Goal: Task Accomplishment & Management: Complete application form

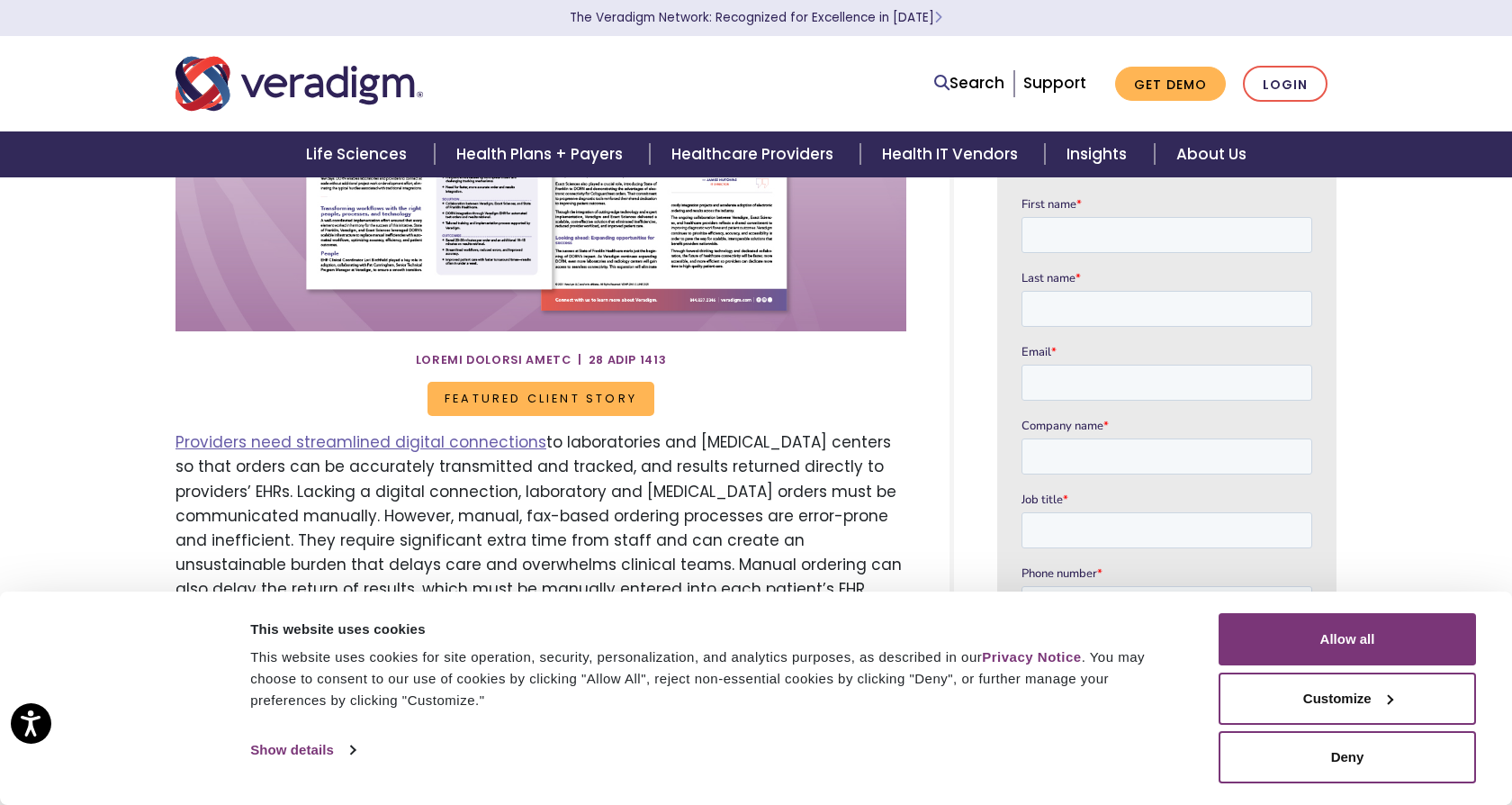
scroll to position [429, 0]
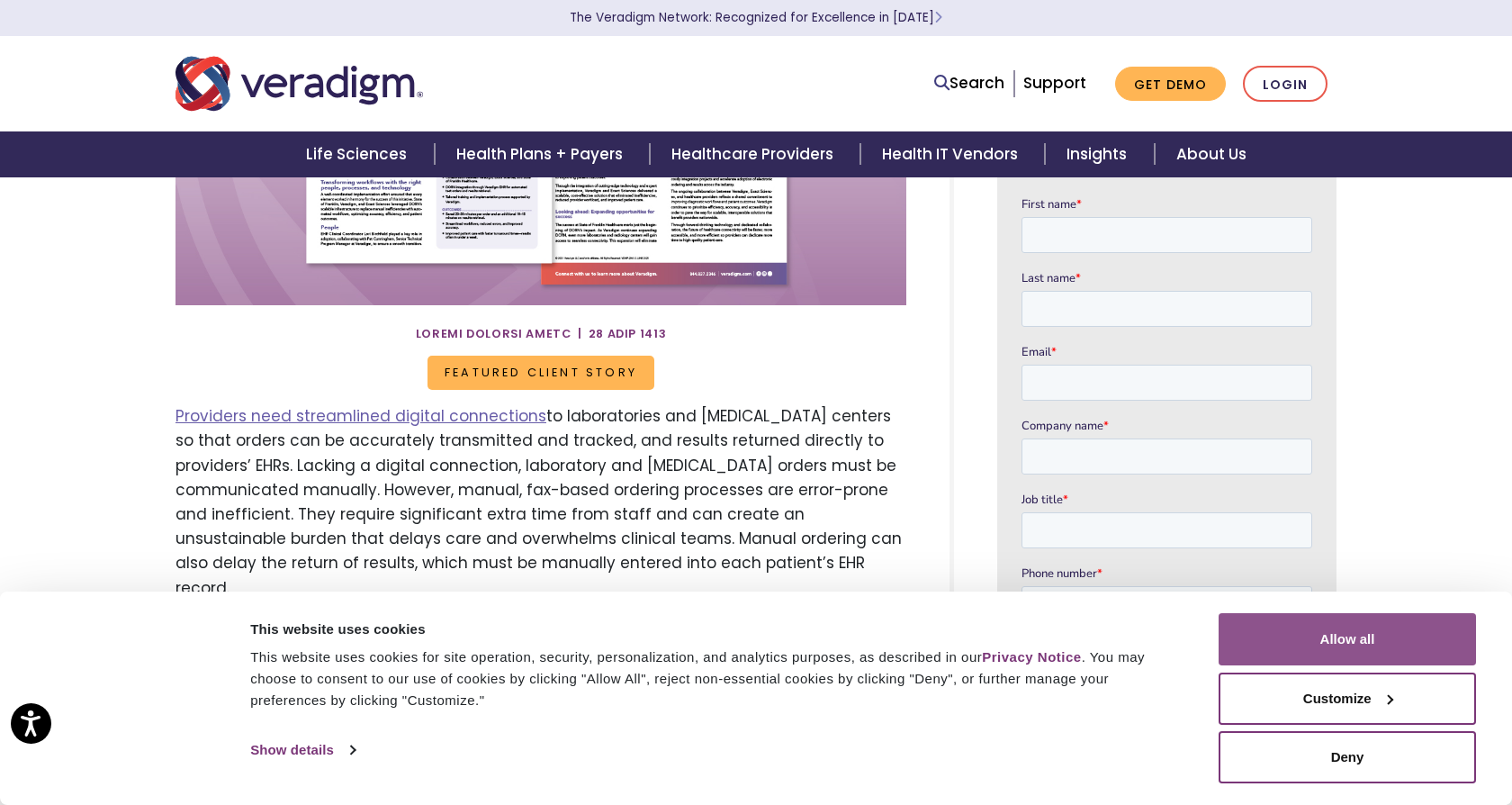
click at [1272, 642] on button "Allow all" at bounding box center [1347, 639] width 257 height 53
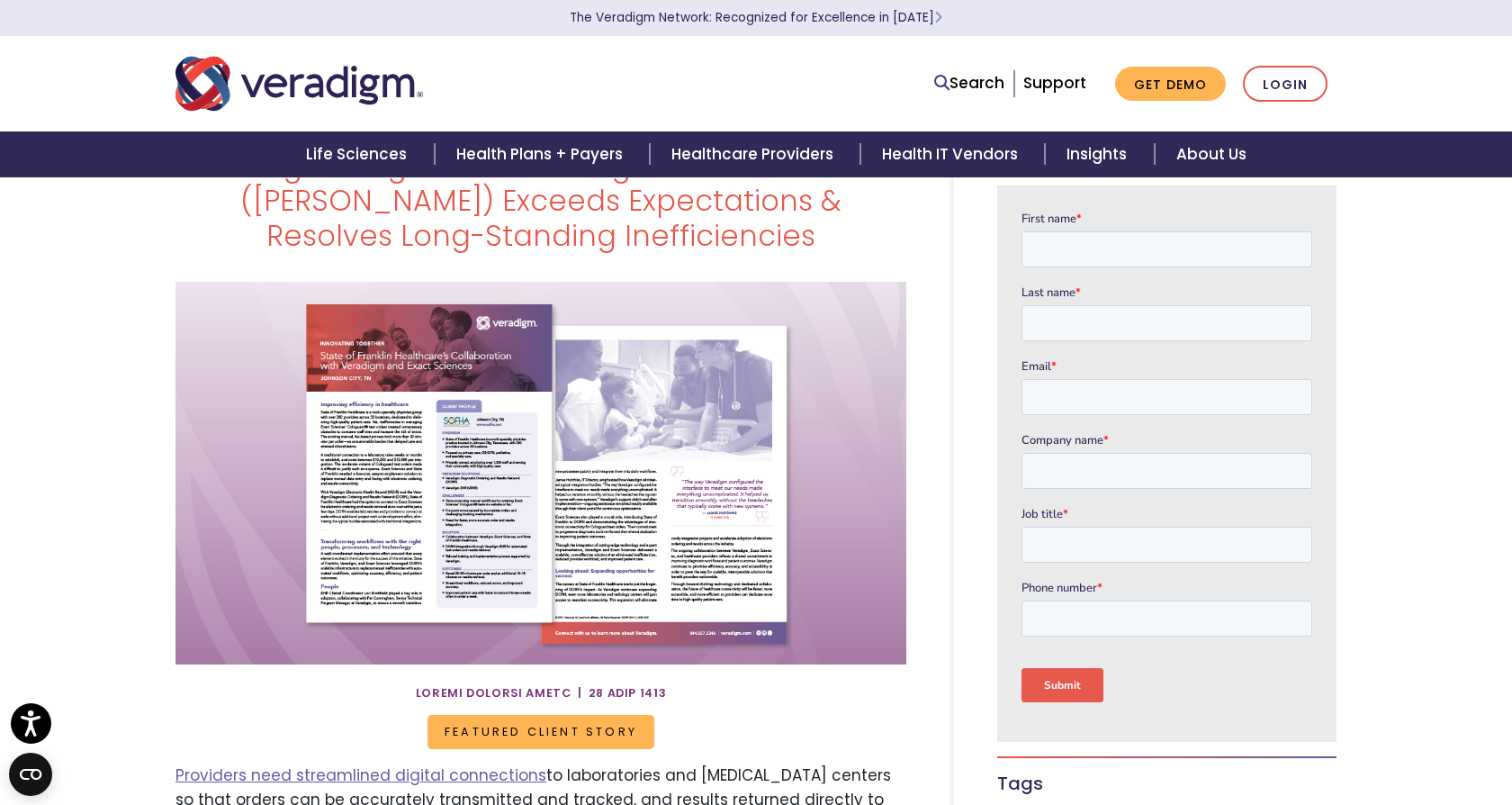
scroll to position [75, 0]
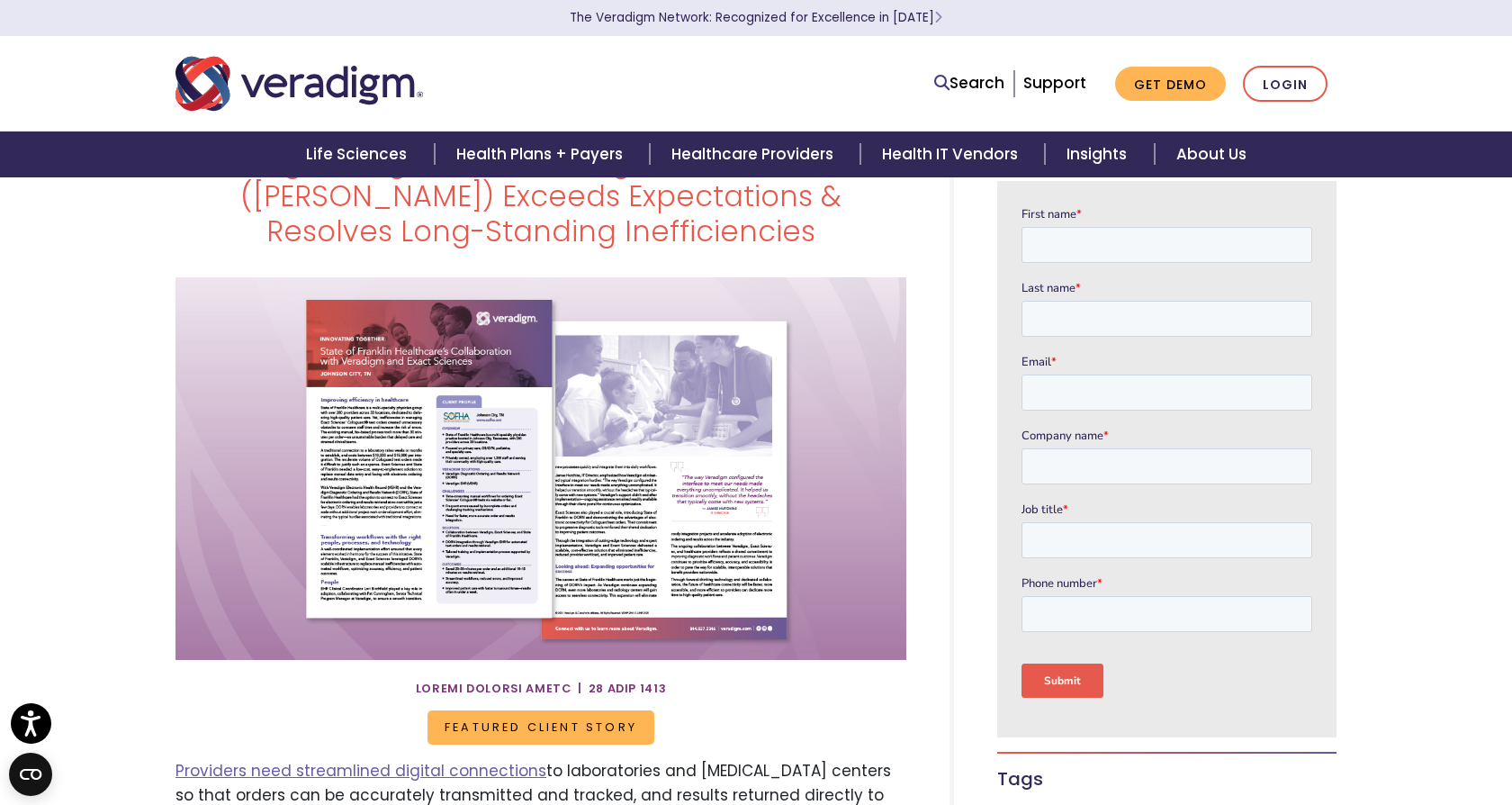
click at [569, 725] on span "Featured Client Story" at bounding box center [540, 727] width 227 height 34
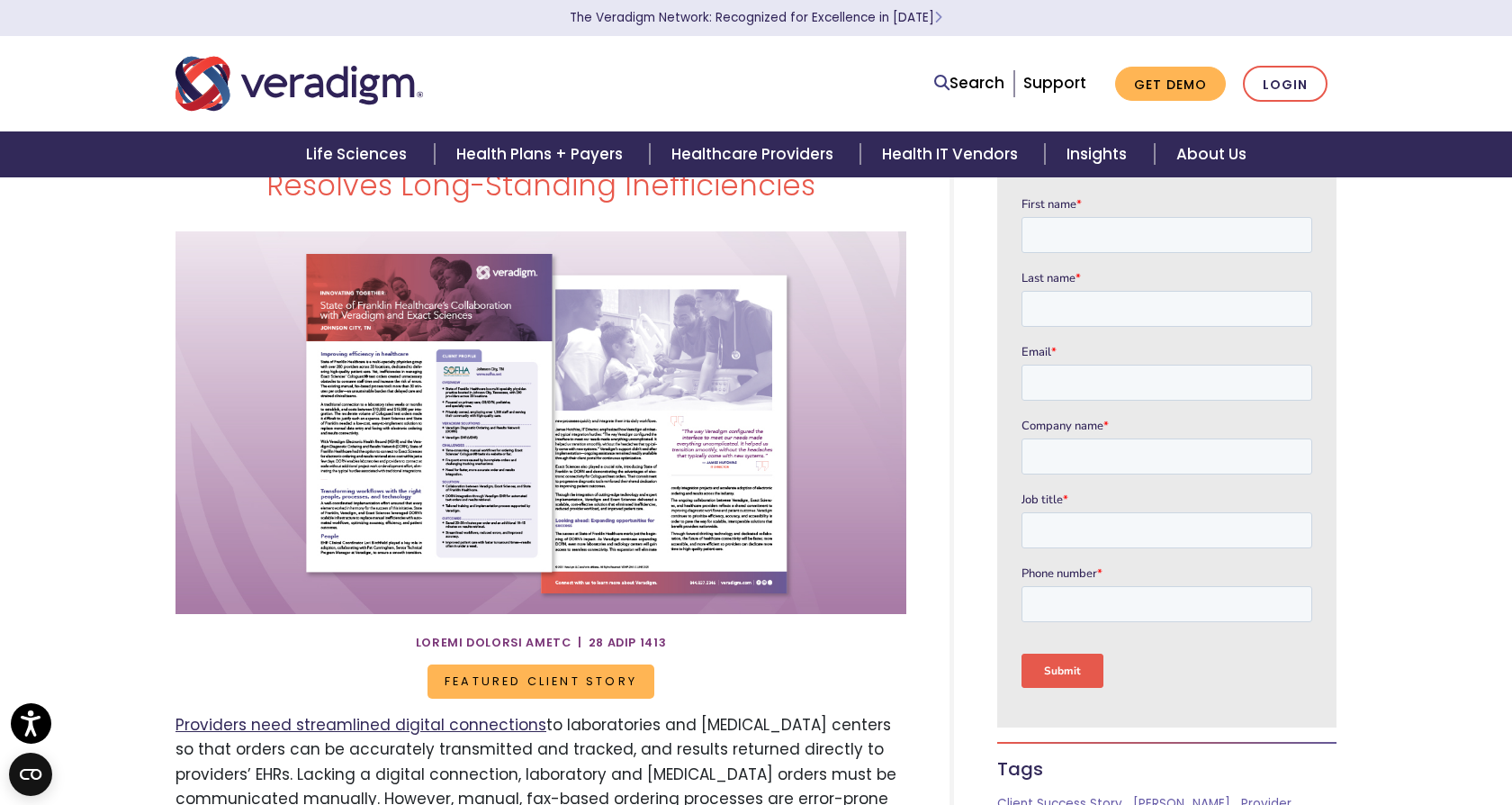
scroll to position [0, 0]
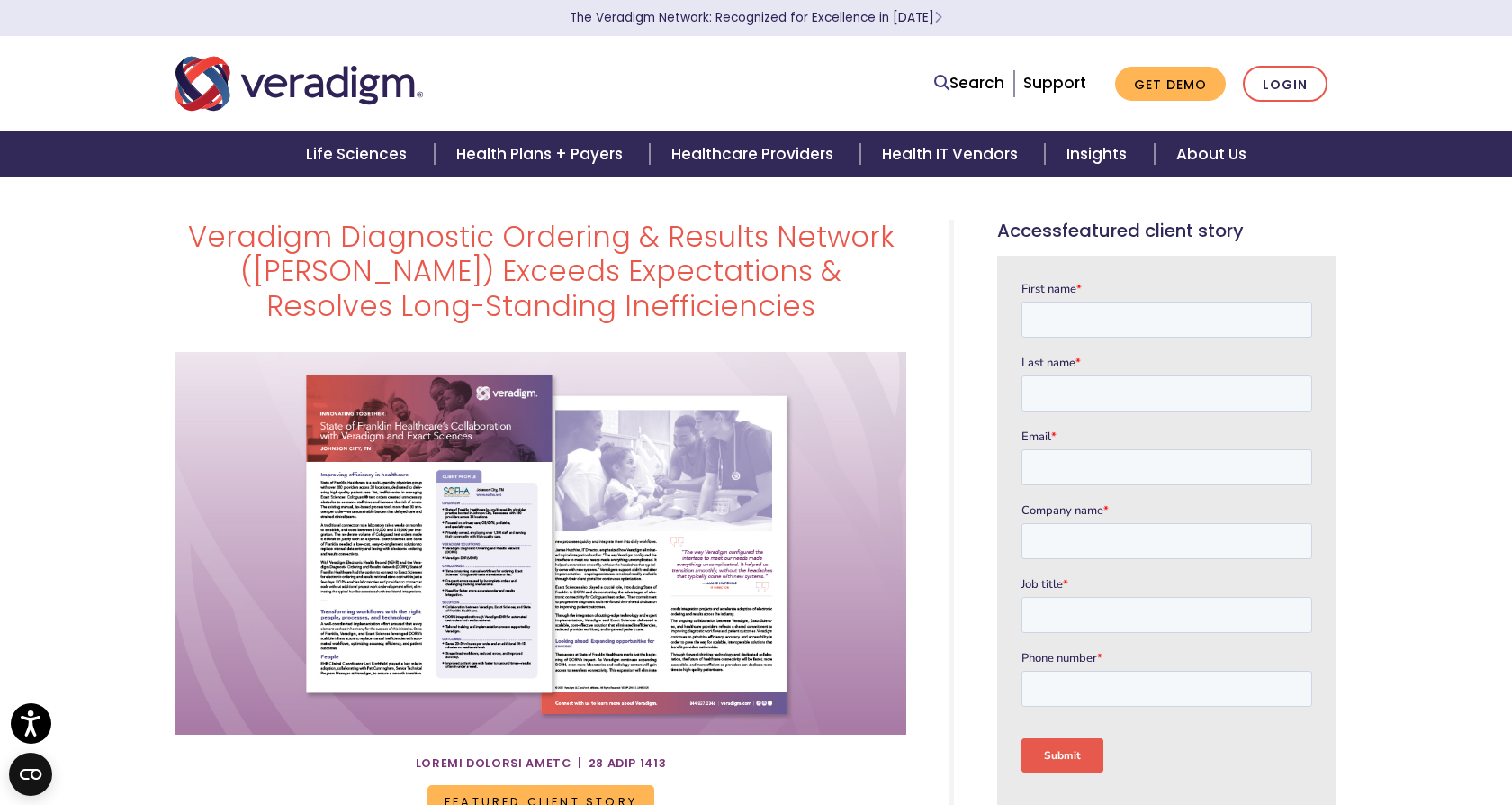
click at [458, 592] on img at bounding box center [541, 543] width 731 height 383
click at [1102, 315] on input "First name *" at bounding box center [1166, 319] width 291 height 36
type input "[PERSON_NAME]"
click at [1120, 388] on input "Last name *" at bounding box center [1166, 394] width 291 height 36
type input "Murray"
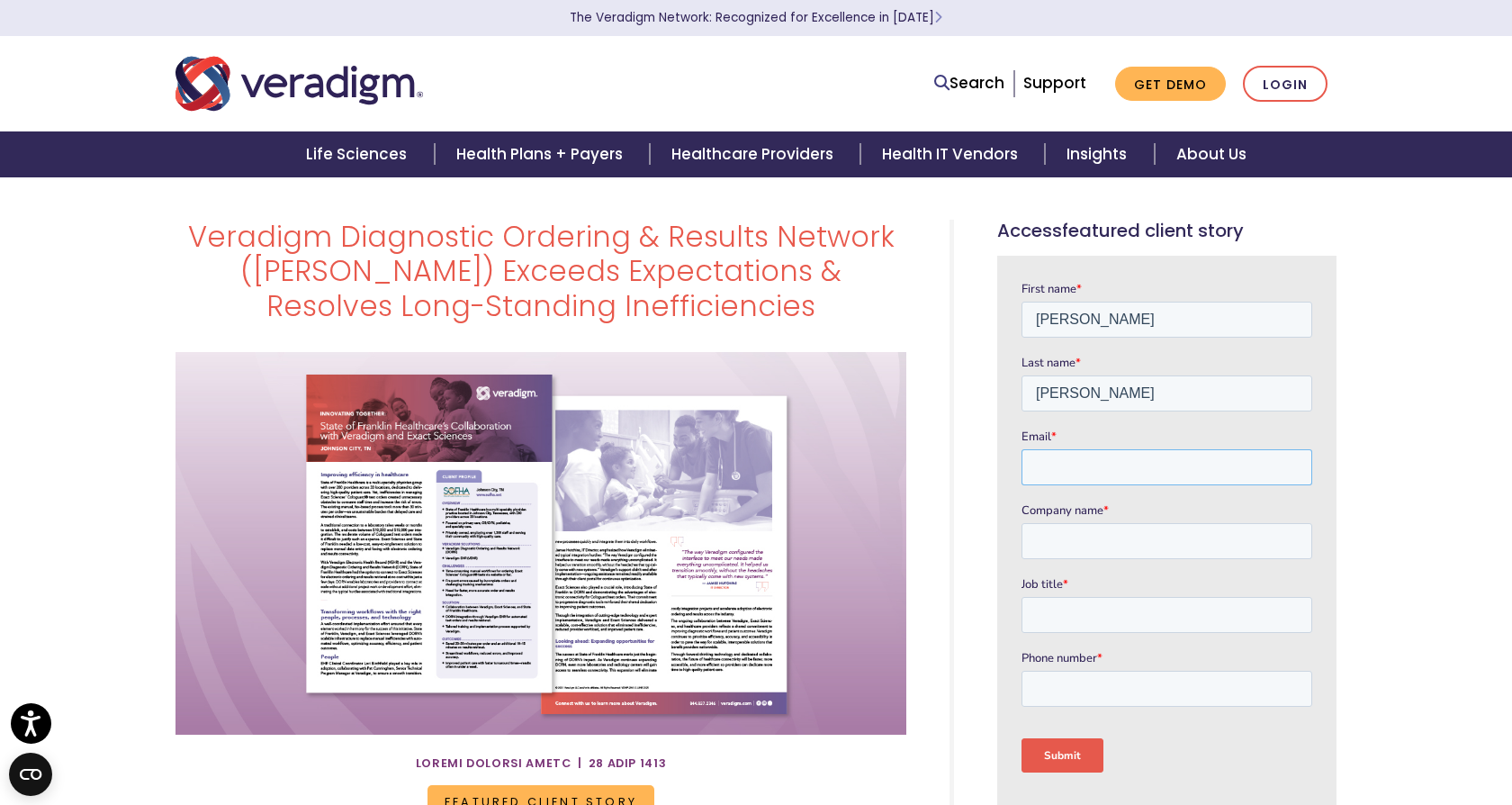
click at [1133, 465] on input "Email *" at bounding box center [1166, 467] width 291 height 36
type input "jmurray@guardanthealth.com"
click at [1125, 539] on input "Company name *" at bounding box center [1166, 541] width 291 height 36
type input "Guardant Health"
type input "Product Manager"
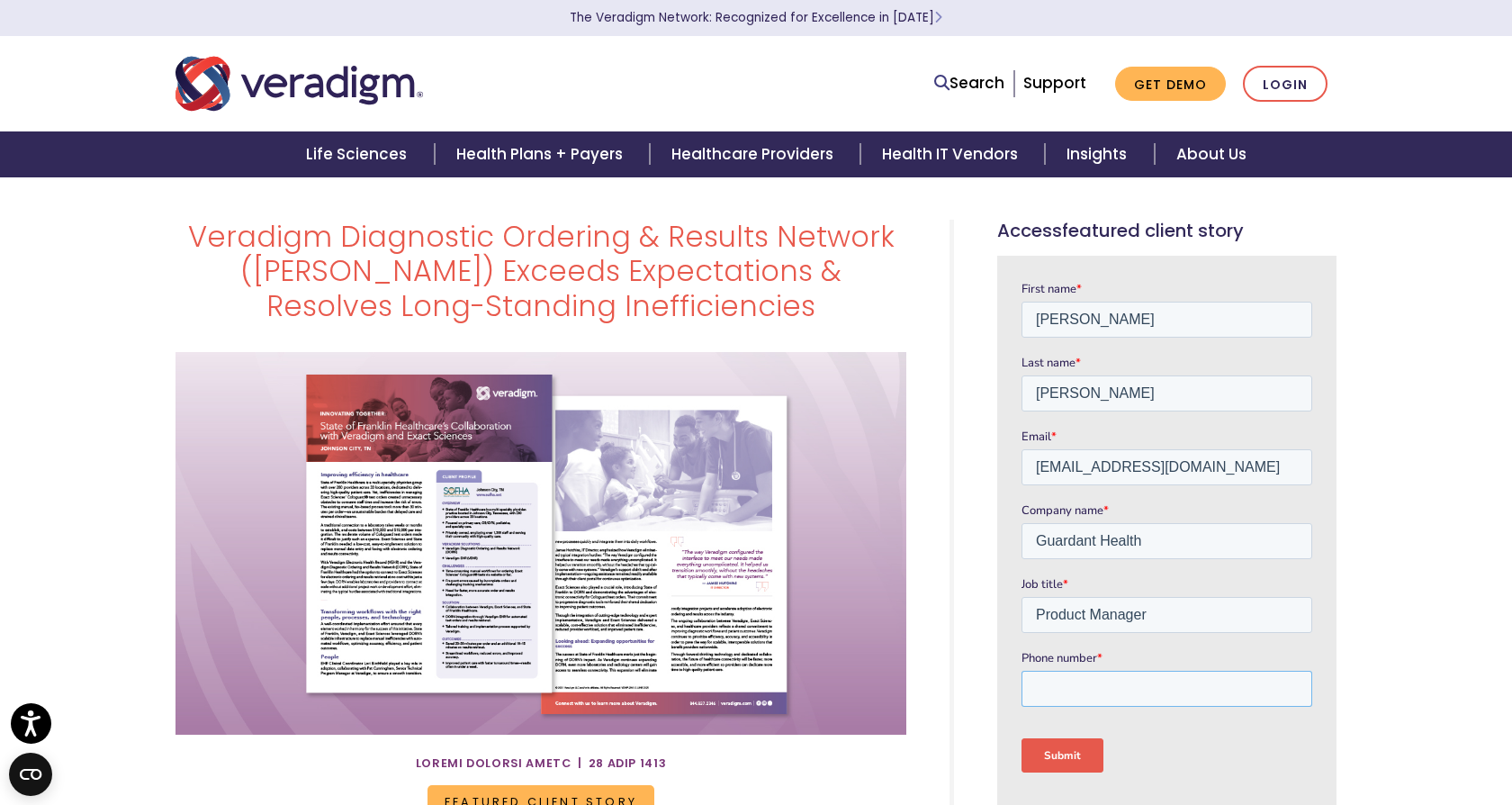
click at [1134, 693] on input "Phone number *" at bounding box center [1166, 689] width 291 height 36
type input "+17578172550"
click at [1077, 751] on input "Submit" at bounding box center [1062, 755] width 81 height 34
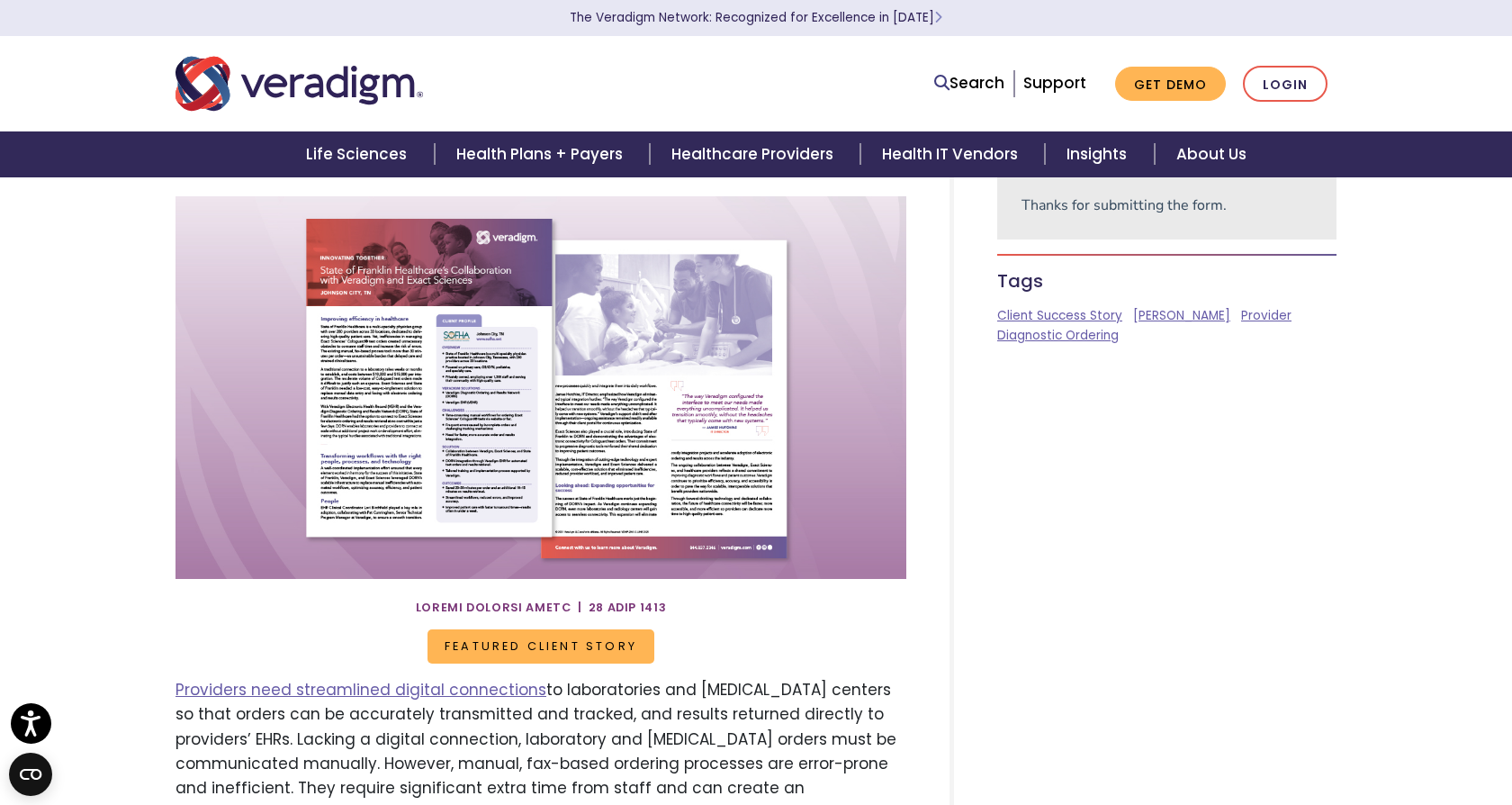
scroll to position [187, 0]
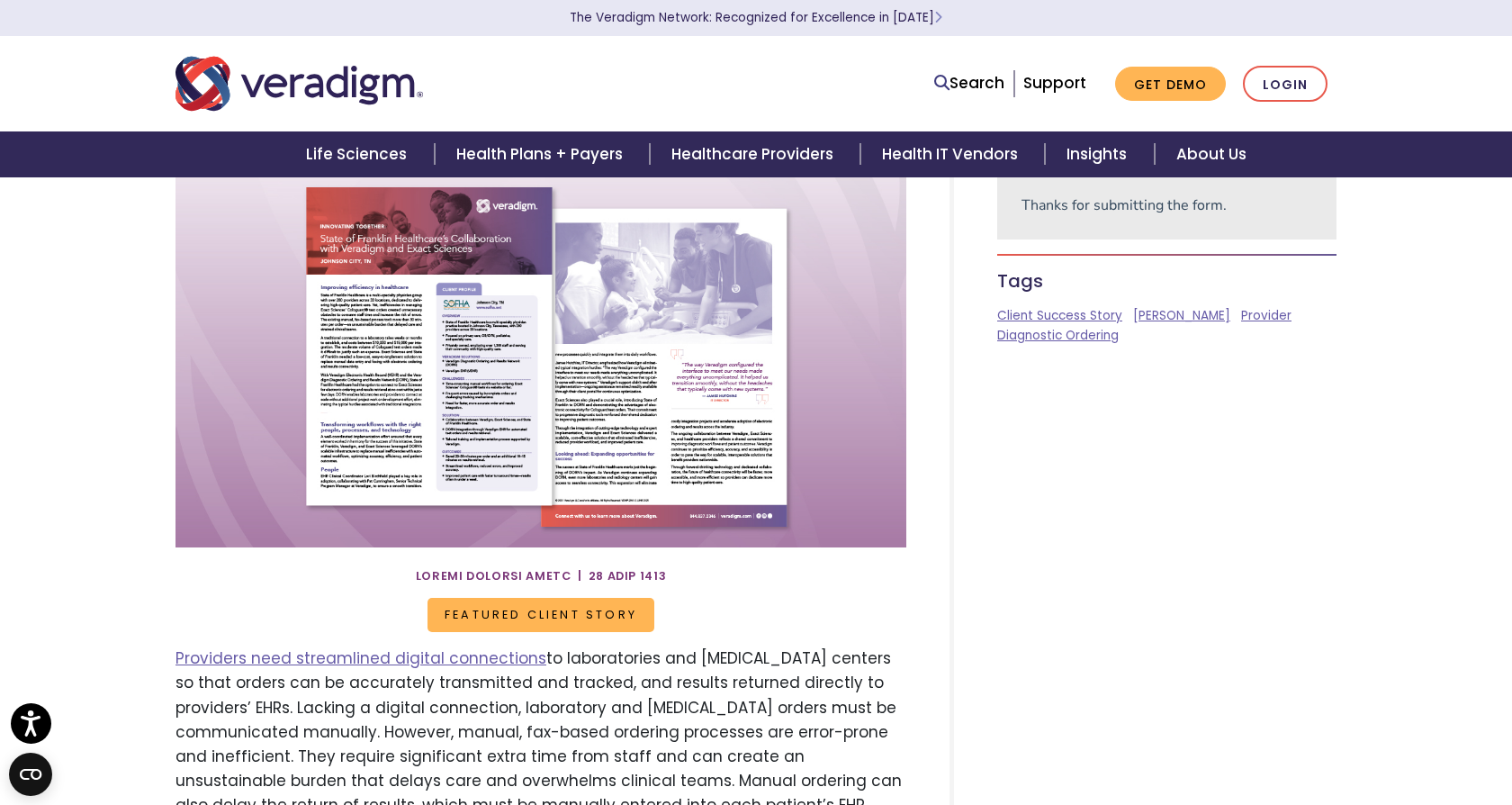
click at [589, 618] on span "Featured Client Story" at bounding box center [540, 615] width 227 height 34
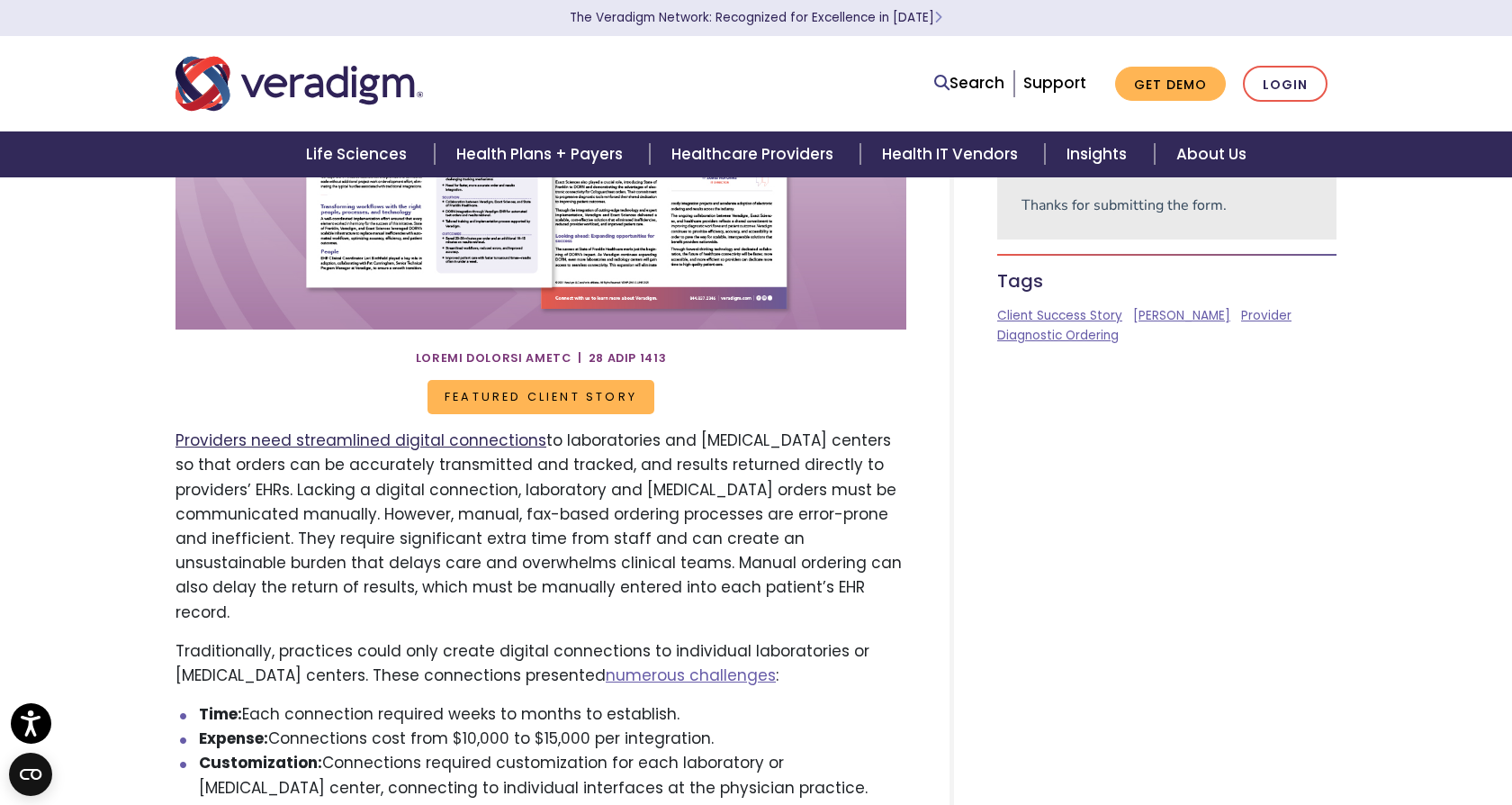
scroll to position [0, 0]
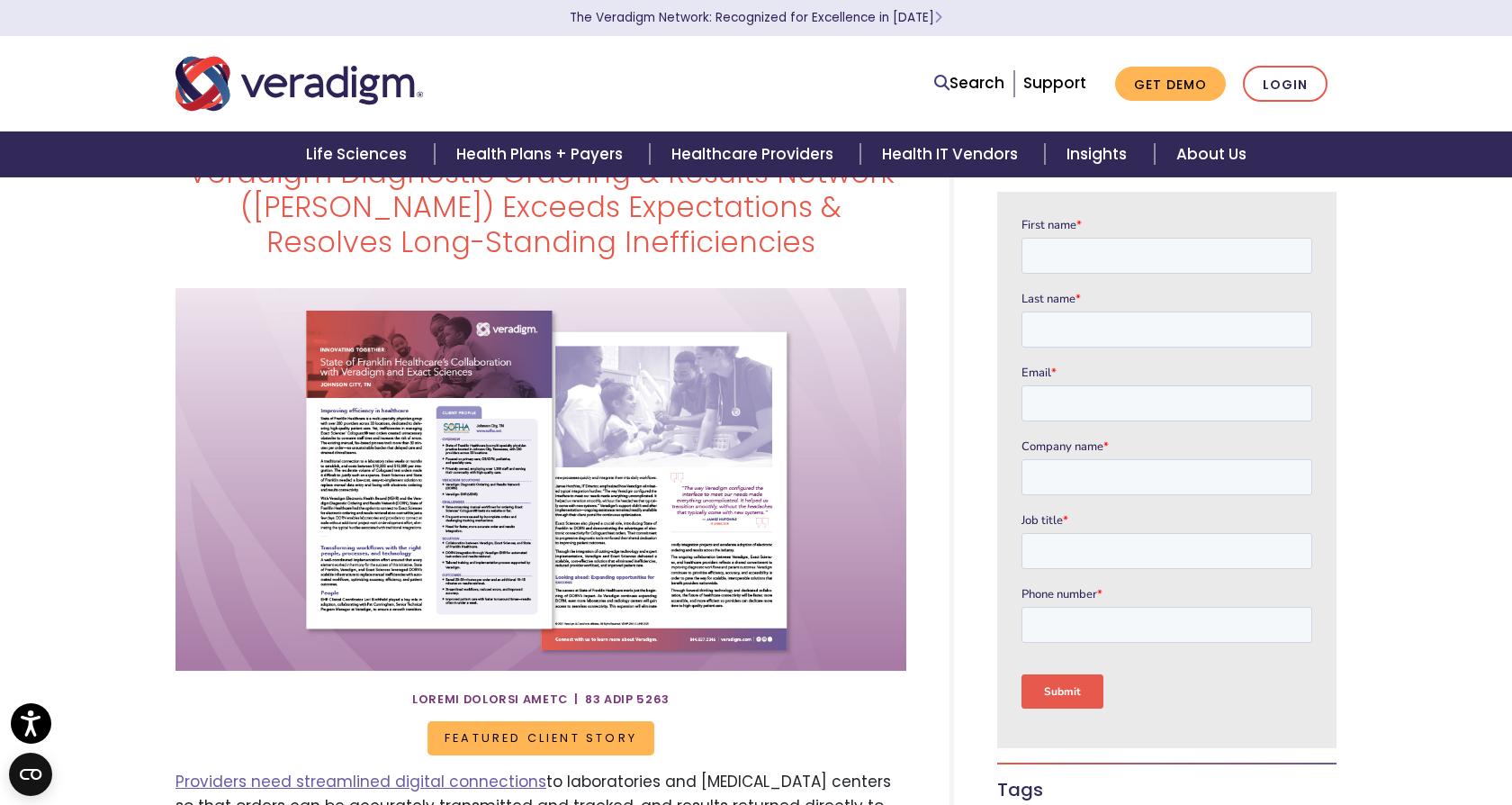
click at [560, 738] on span "Featured Client Story" at bounding box center [540, 738] width 227 height 34
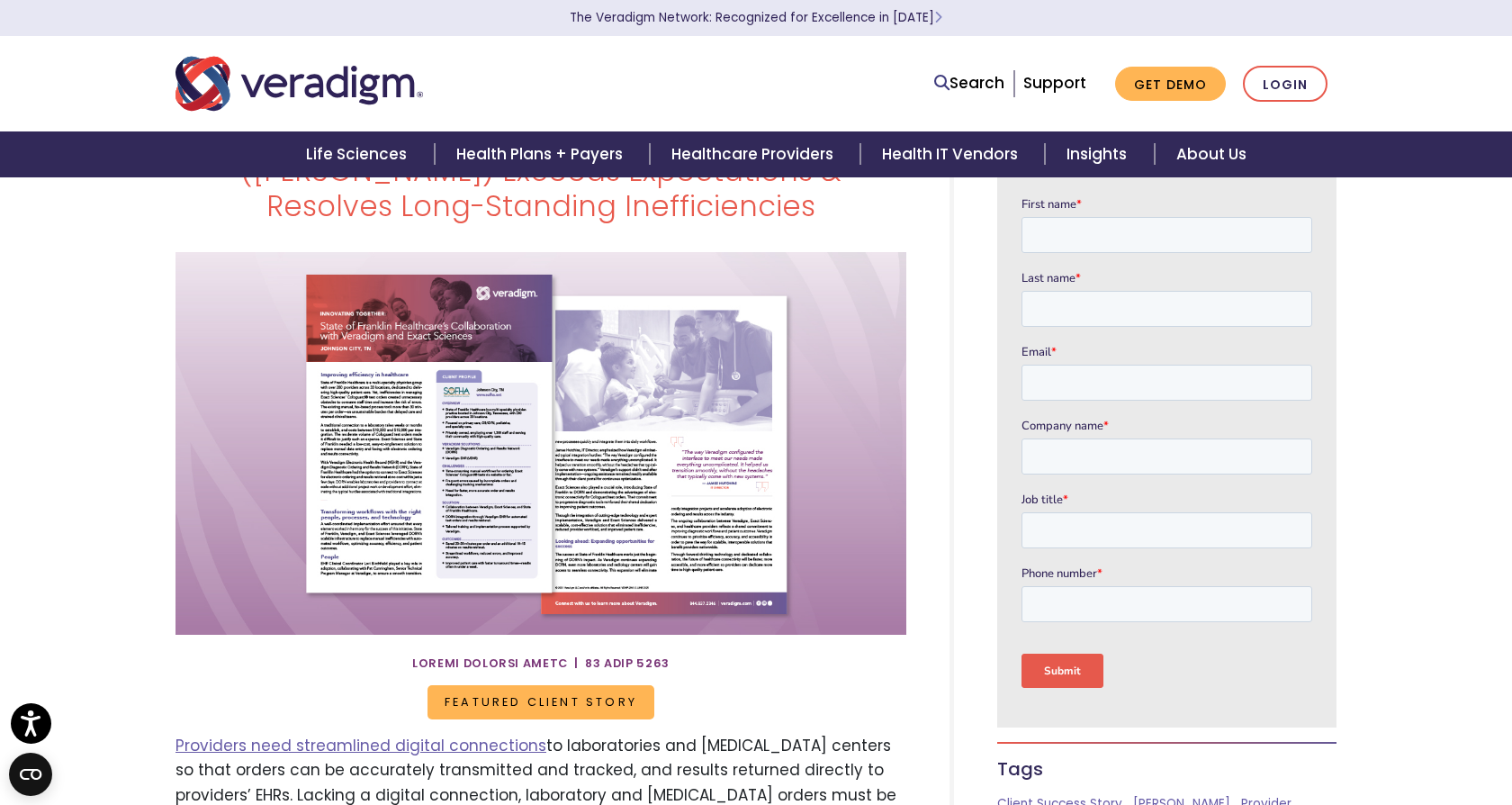
scroll to position [99, 0]
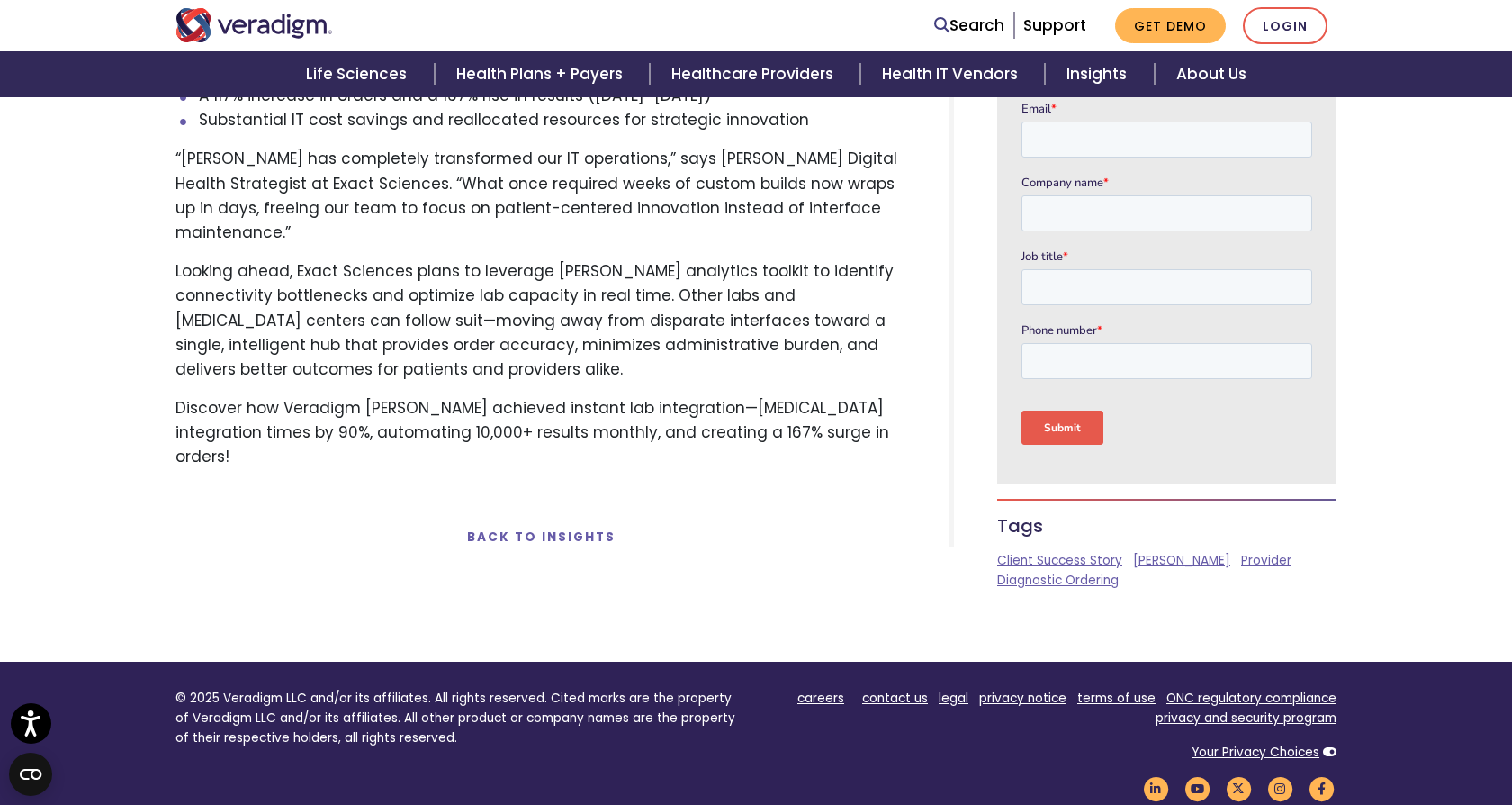
scroll to position [1789, 0]
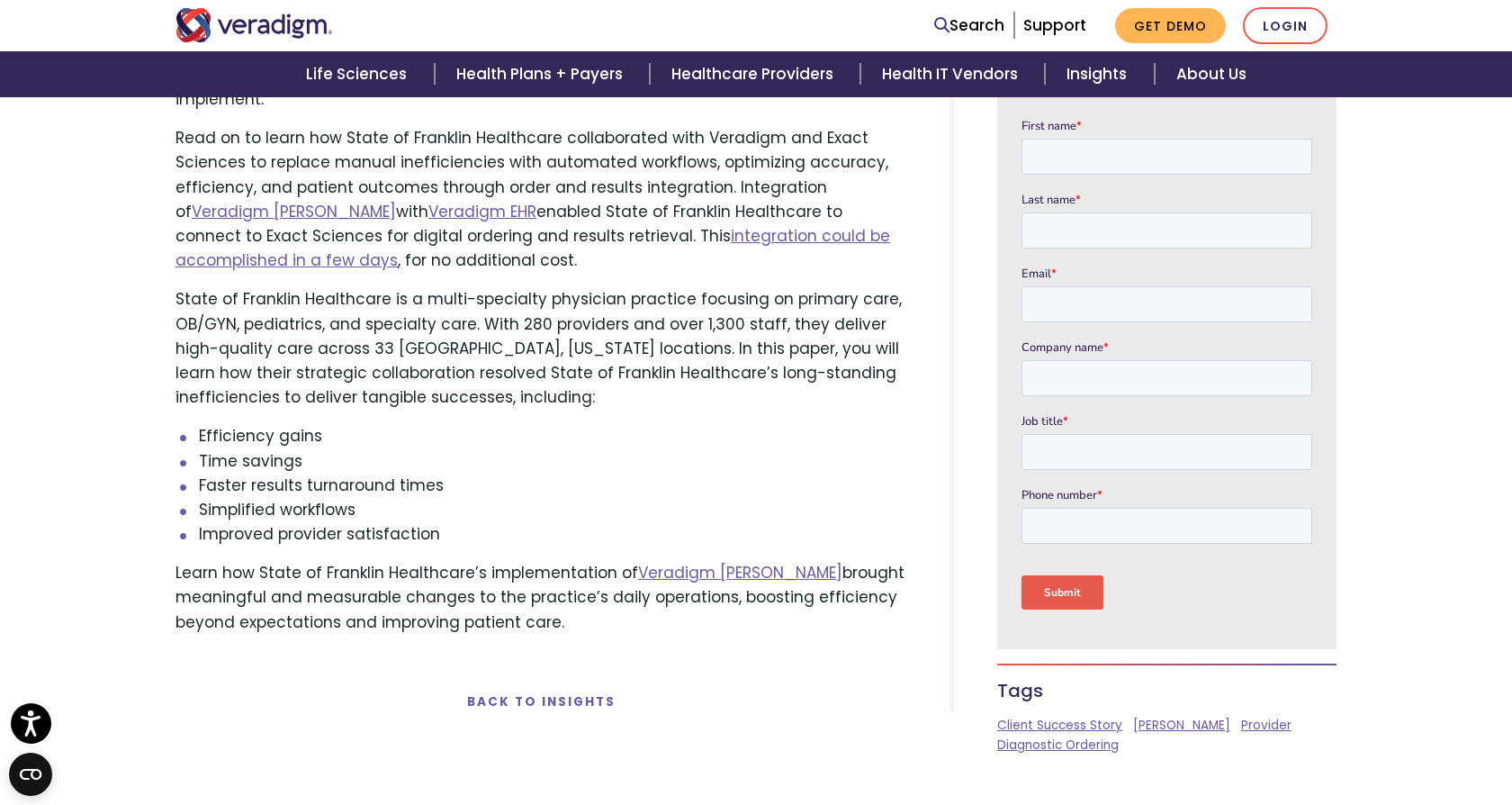
scroll to position [1443, 0]
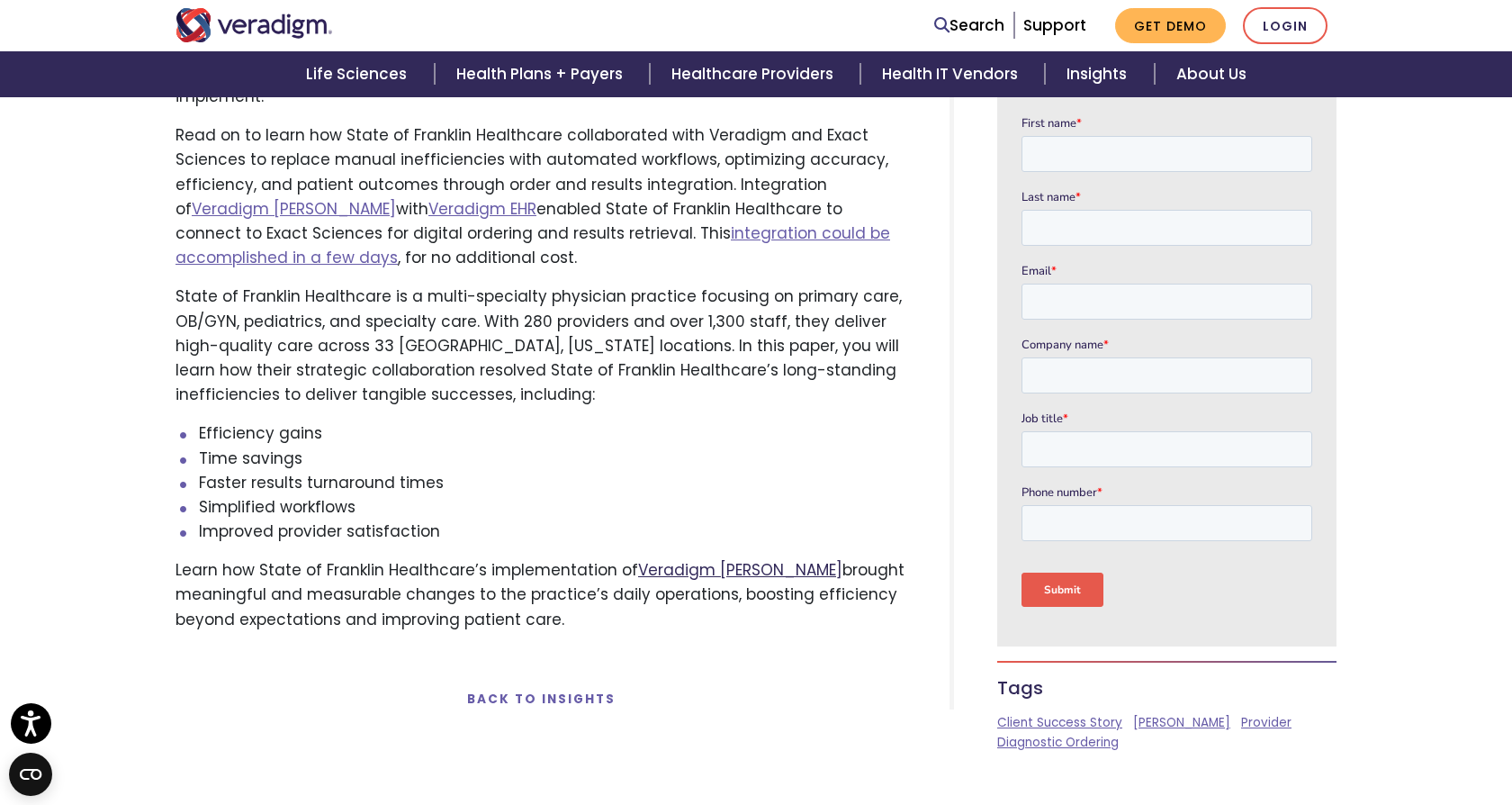
click at [669, 560] on link "Veradigm DORN" at bounding box center [740, 570] width 205 height 22
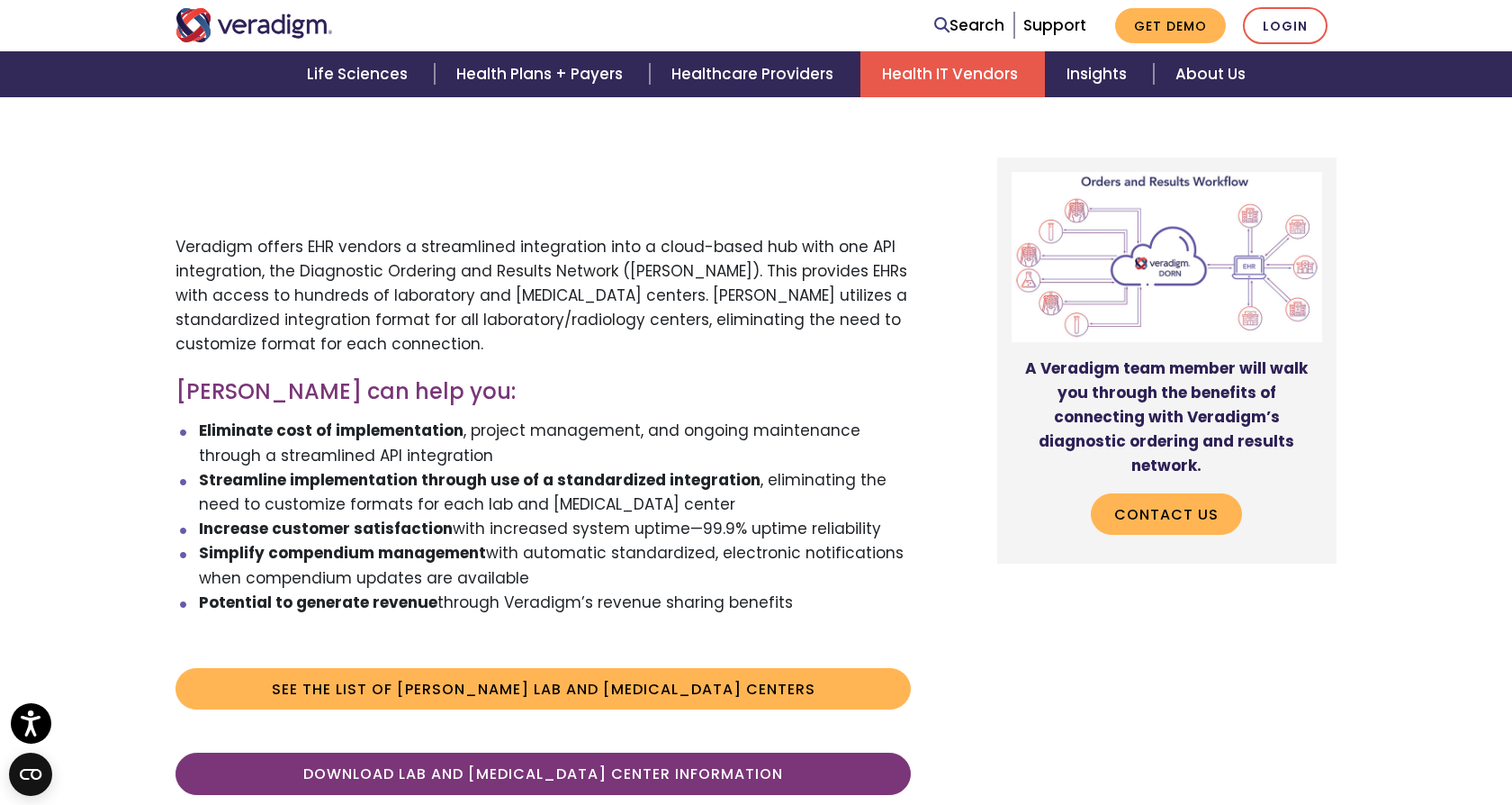
scroll to position [1068, 0]
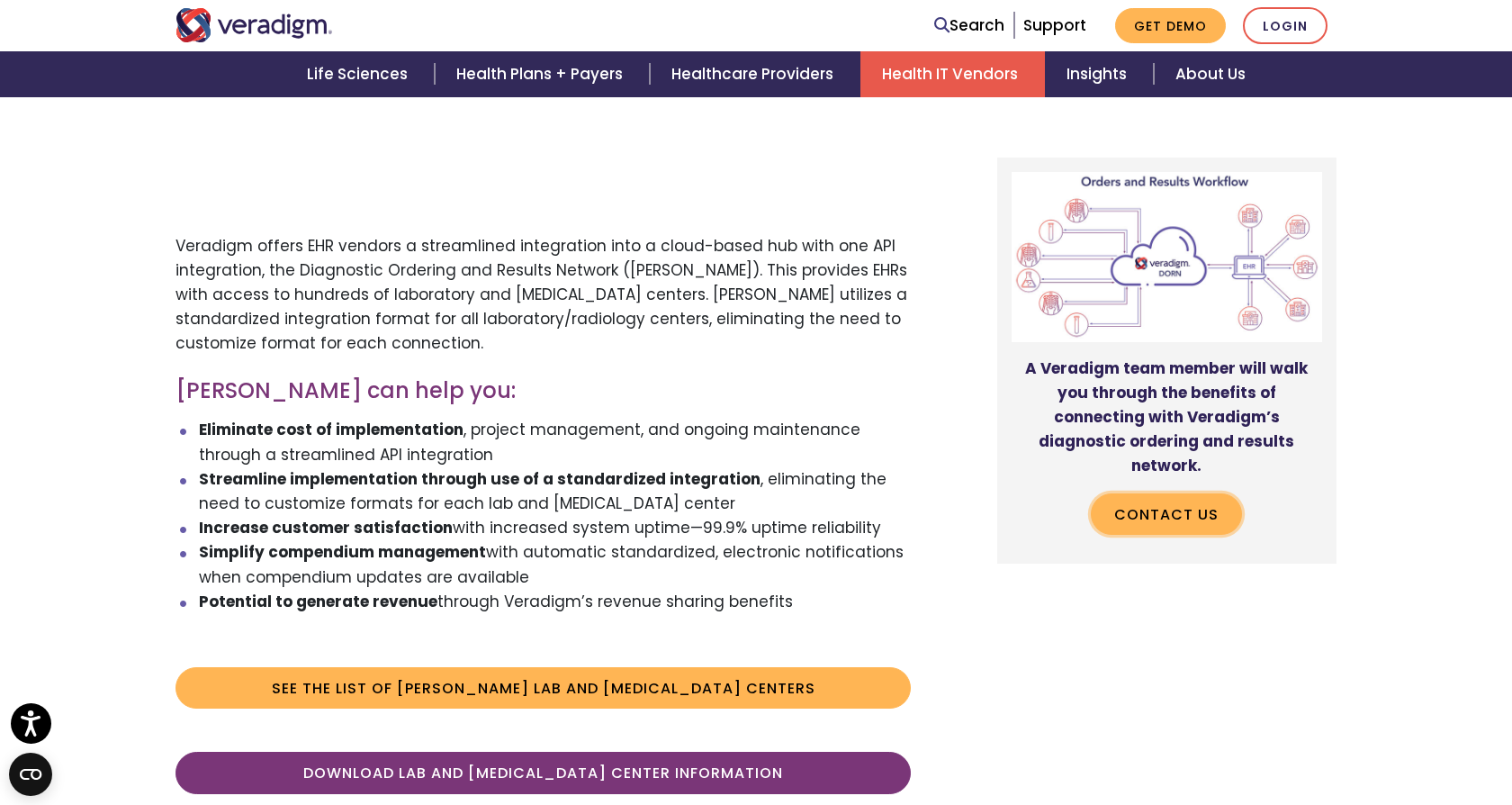
click at [1154, 493] on link "Contact Us" at bounding box center [1166, 514] width 151 height 42
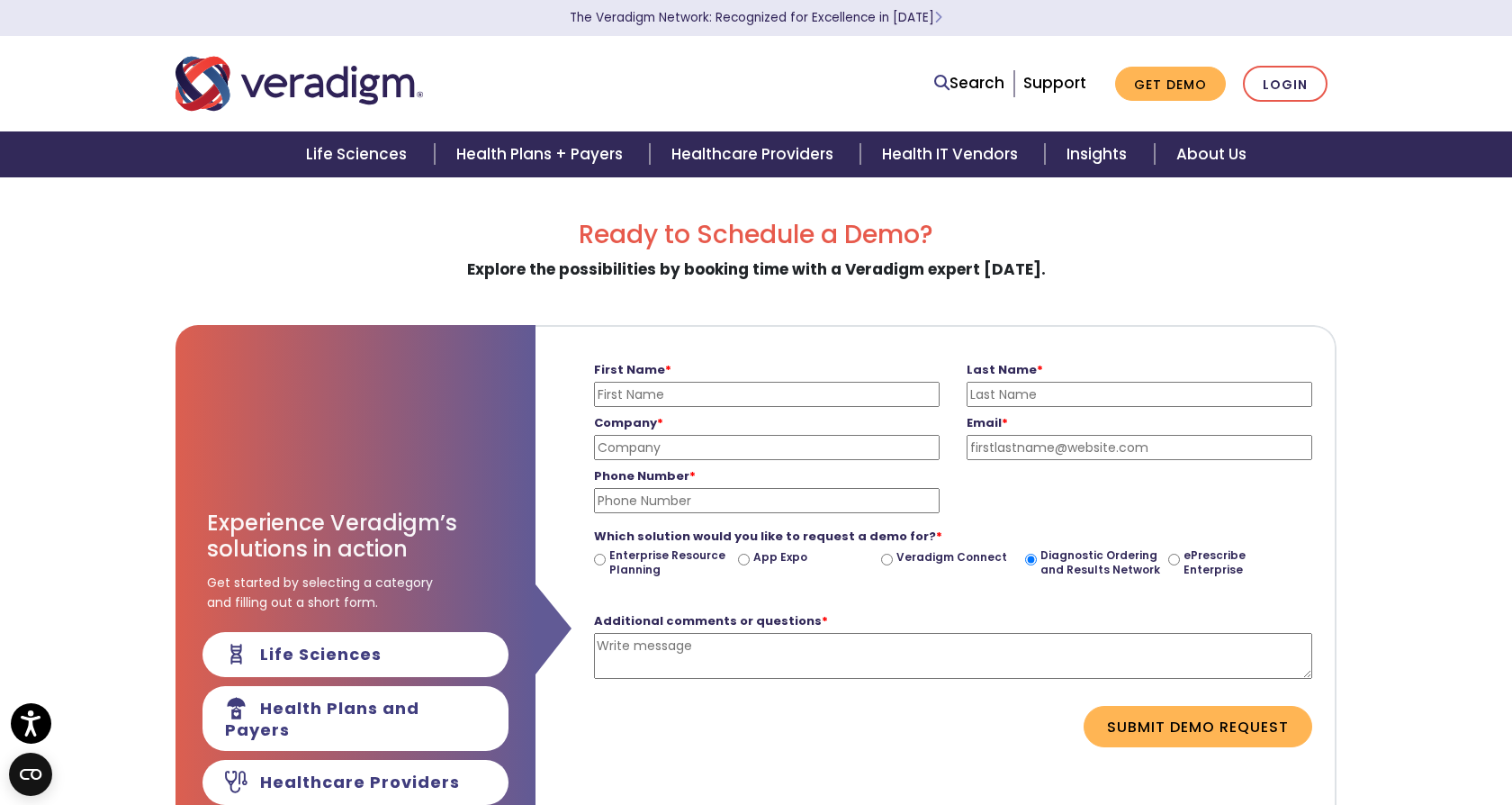
click at [868, 400] on input "First Name *" at bounding box center [767, 394] width 346 height 25
type input "[PERSON_NAME]"
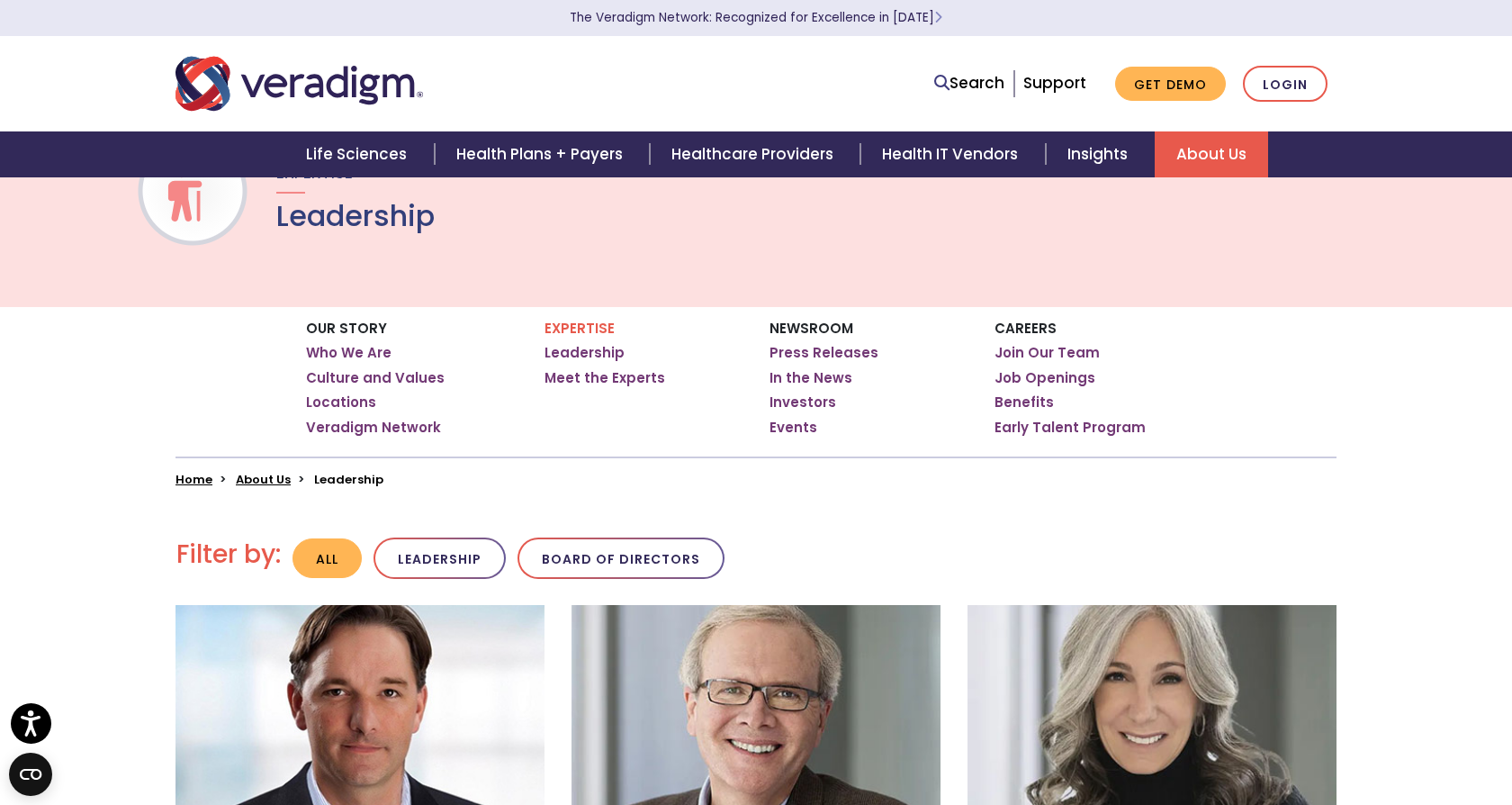
scroll to position [108, 0]
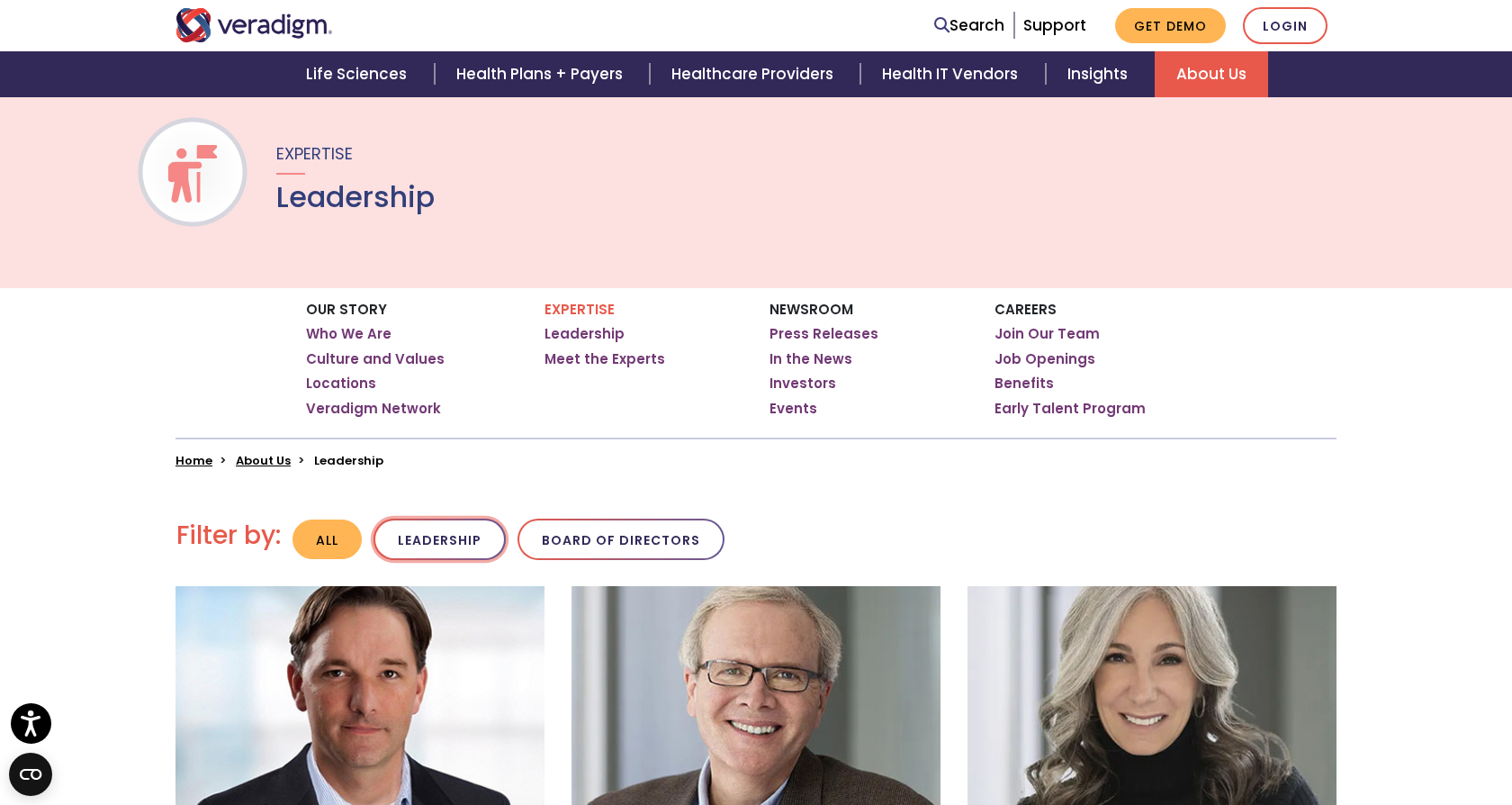
click at [423, 535] on button "Leadership" at bounding box center [439, 540] width 132 height 43
